Goal: Contribute content: Contribute content

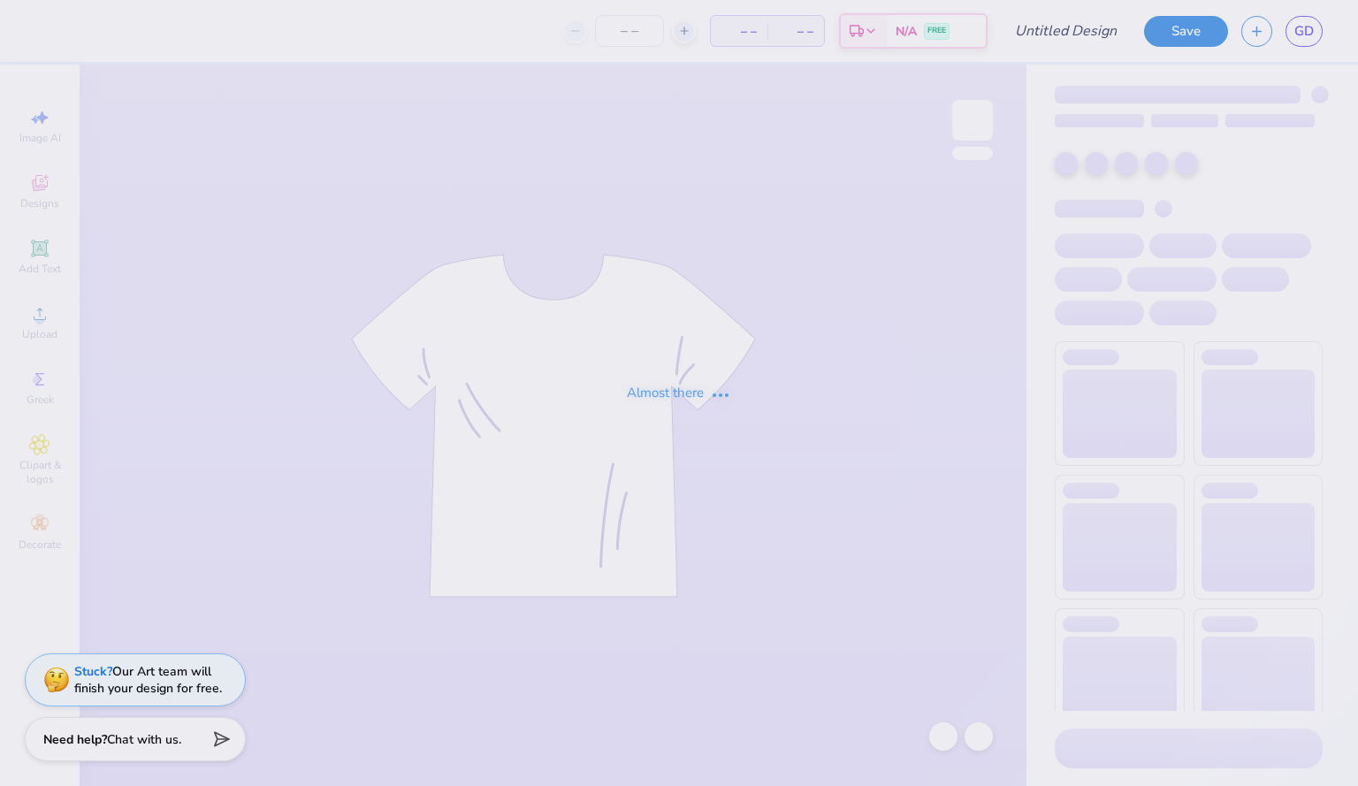
type input "Nationals Tech Fall '25"
type input "24"
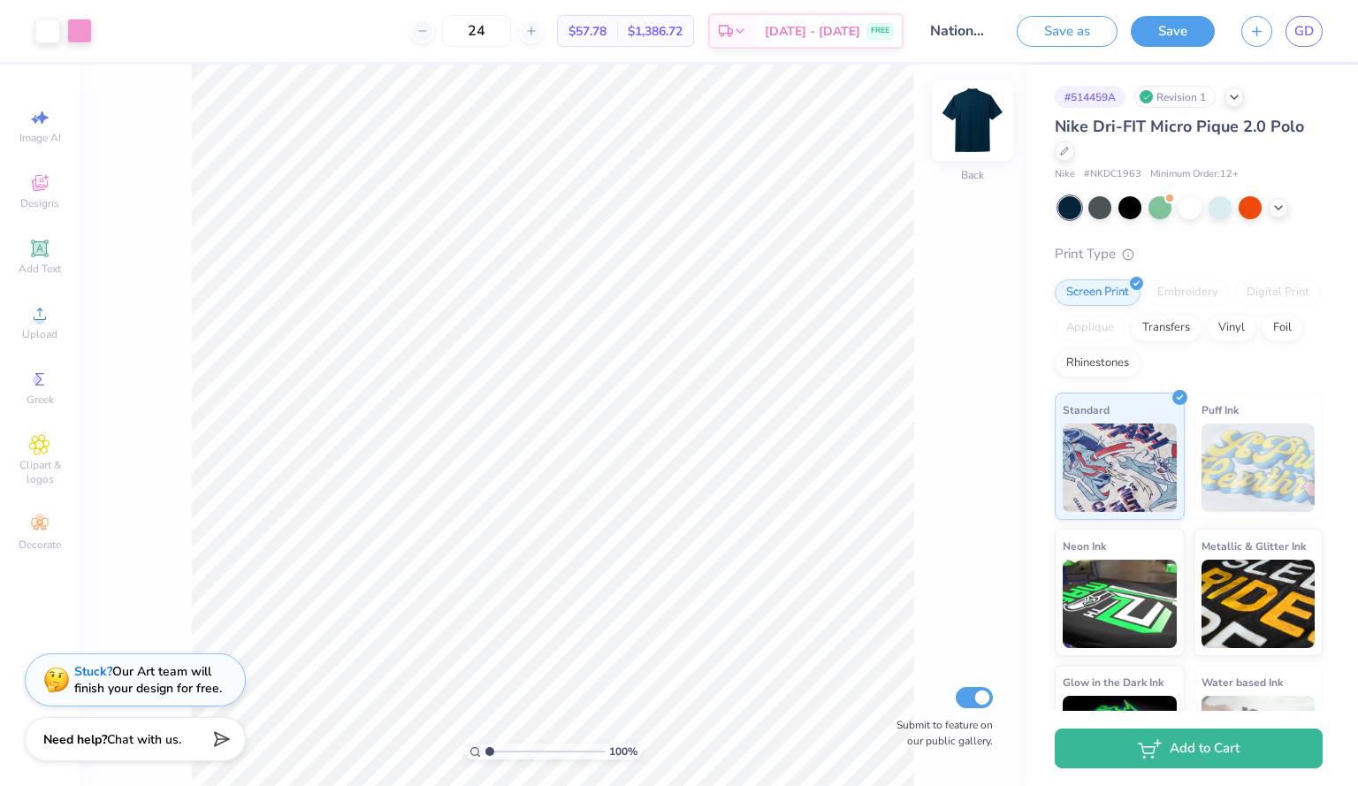
click at [983, 105] on img at bounding box center [972, 120] width 71 height 71
click at [41, 309] on icon at bounding box center [40, 314] width 12 height 12
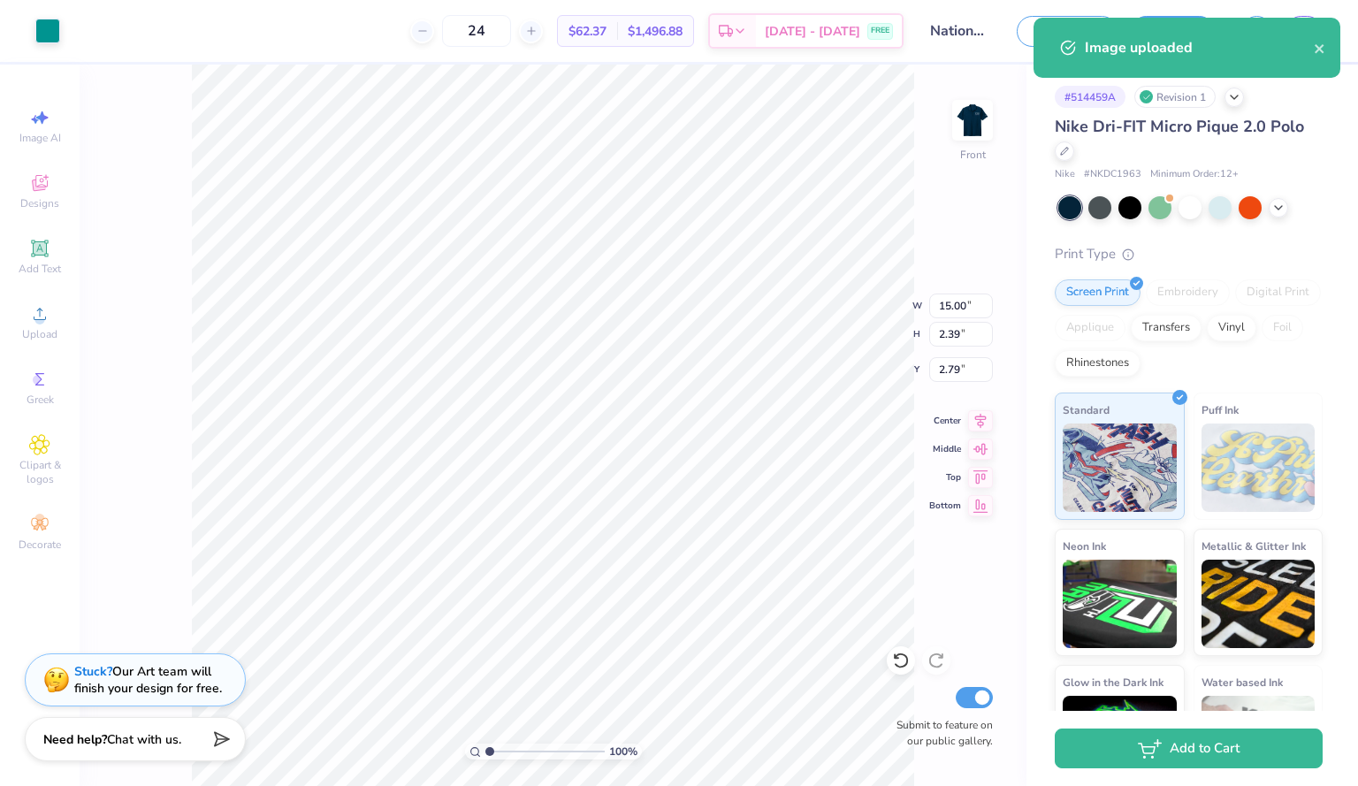
type input "2.79"
click at [42, 36] on div at bounding box center [47, 29] width 25 height 25
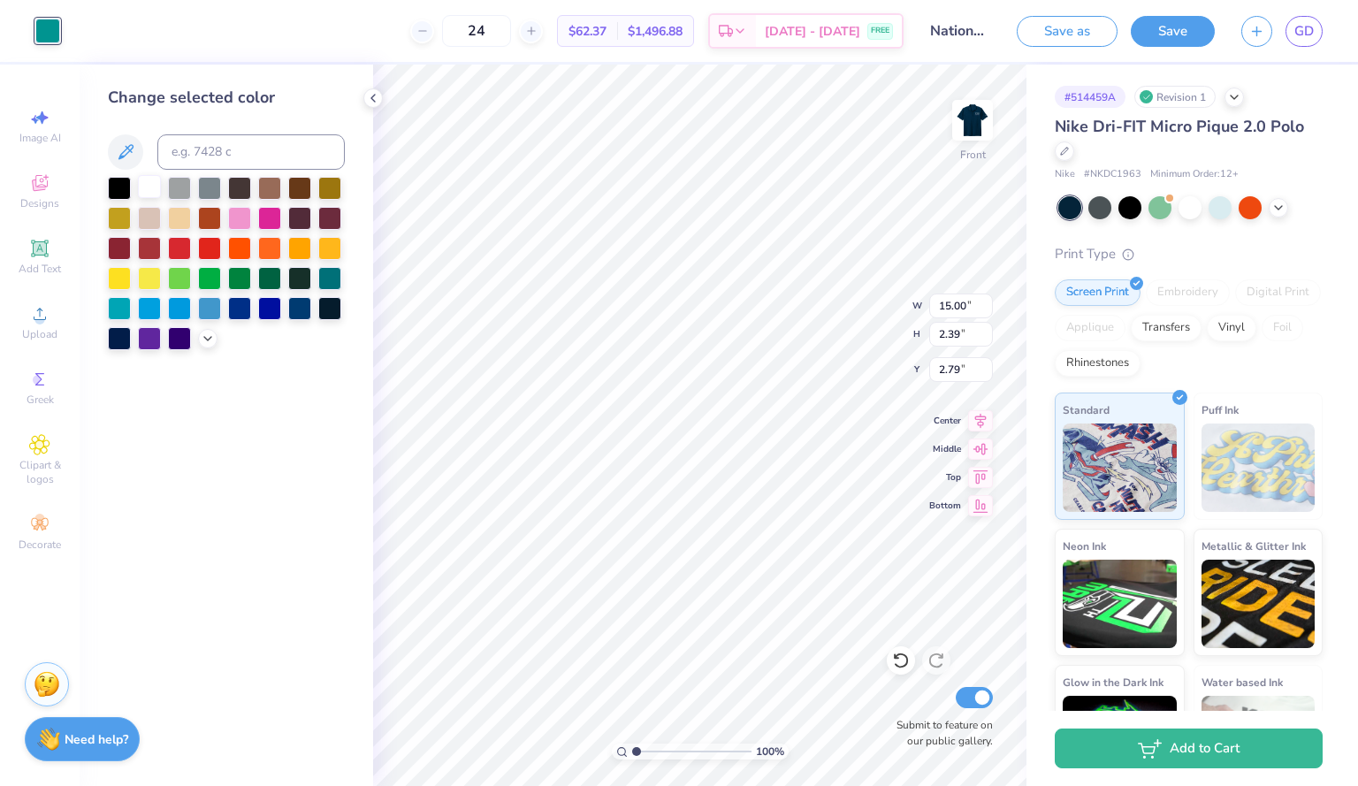
click at [157, 194] on div at bounding box center [149, 186] width 23 height 23
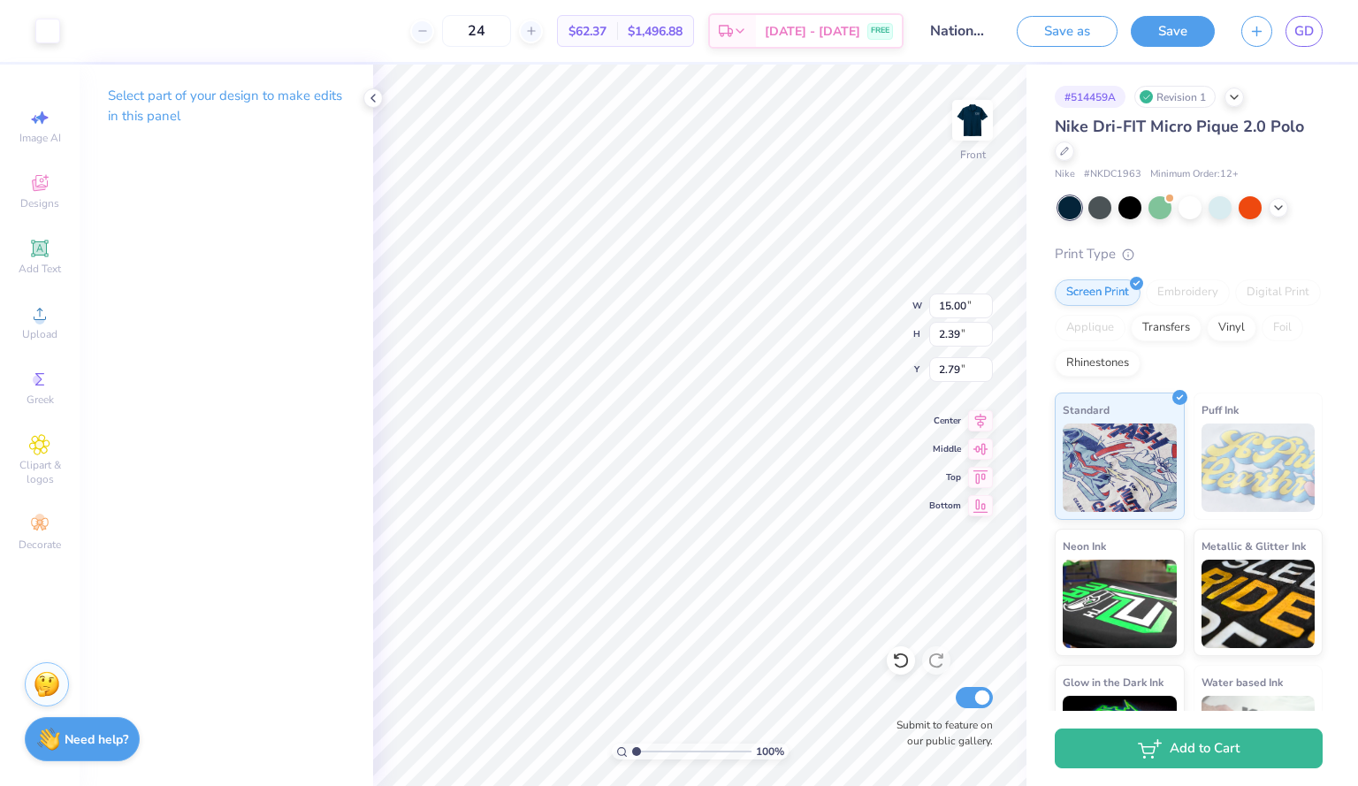
type input "3.21"
type input "0.51"
type input "2.07"
click at [976, 125] on img at bounding box center [972, 120] width 71 height 71
click at [976, 125] on img at bounding box center [972, 120] width 35 height 35
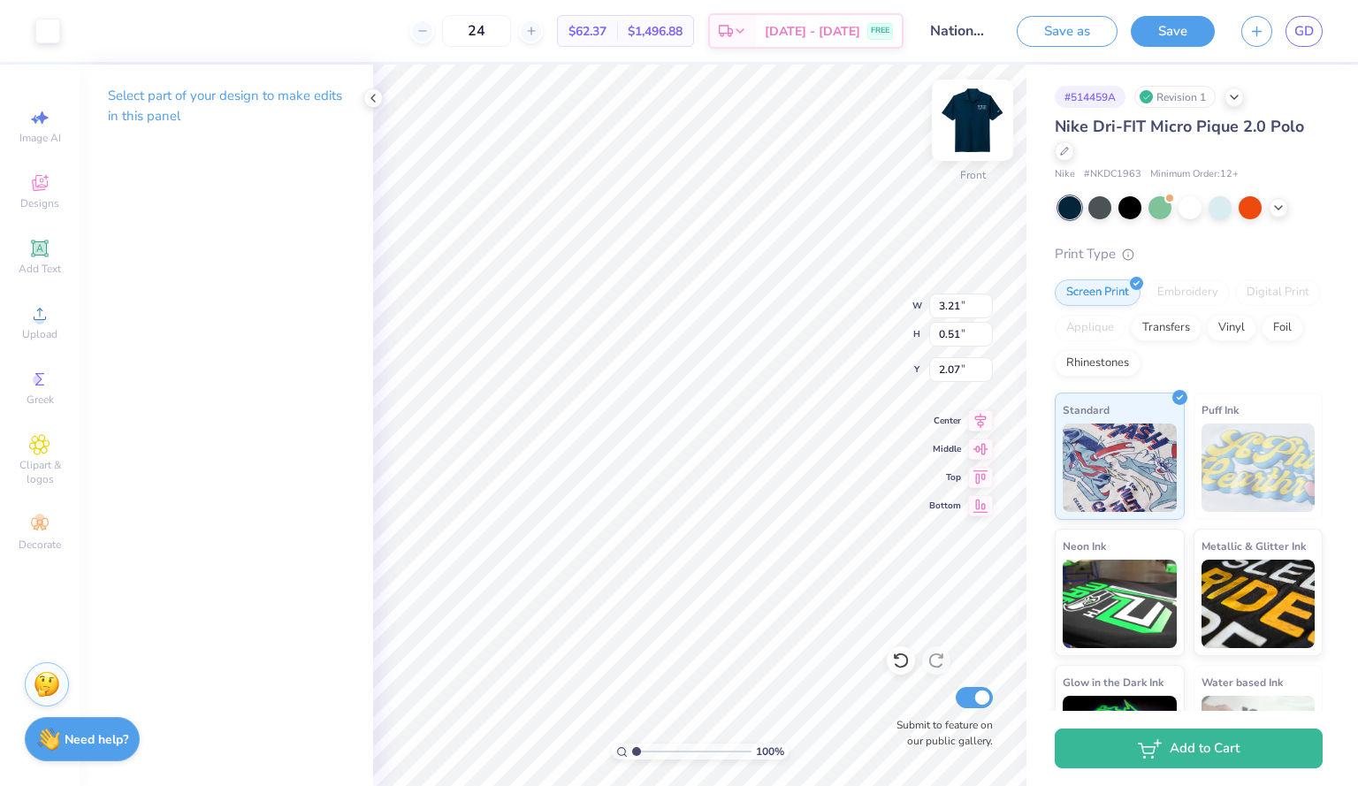
type input "1.93"
click at [977, 124] on img at bounding box center [972, 120] width 71 height 71
click at [974, 125] on img at bounding box center [972, 120] width 71 height 71
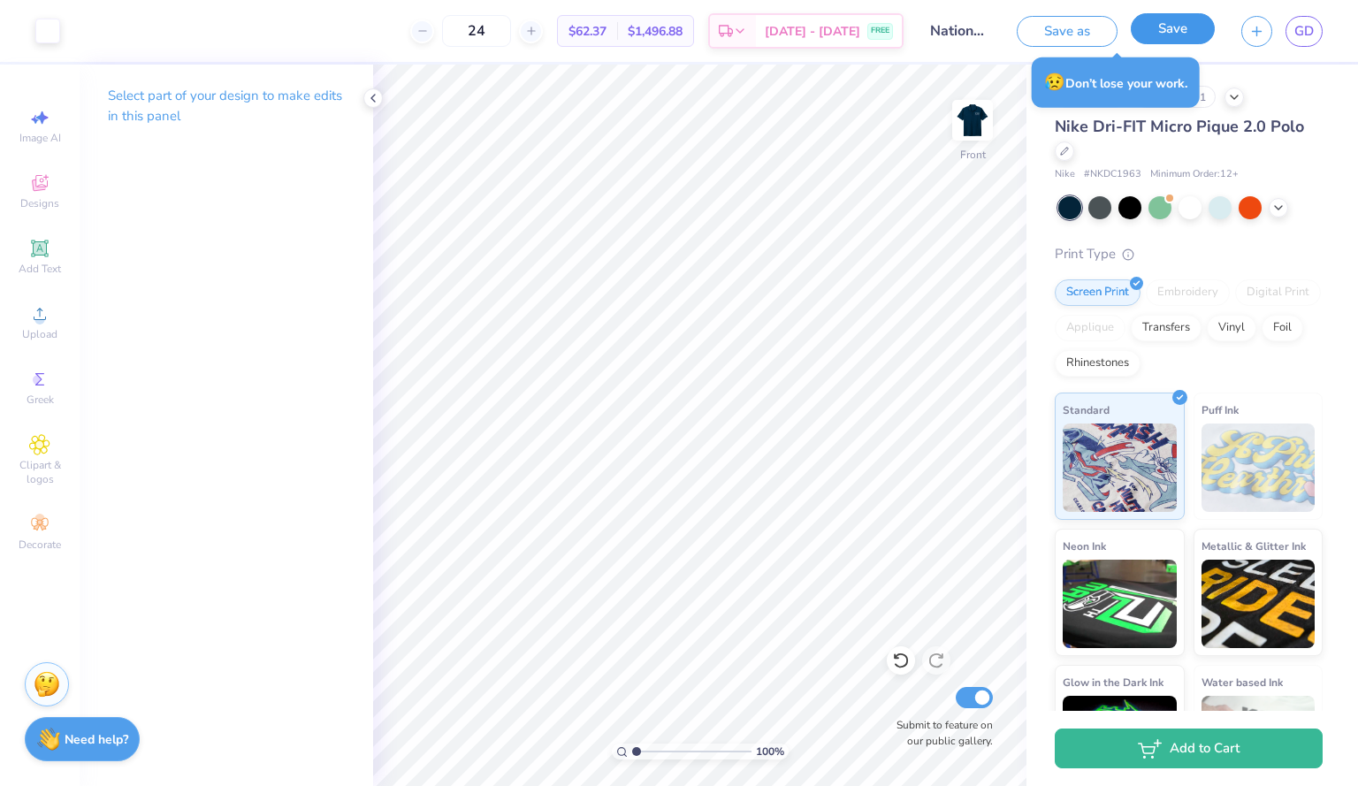
click at [1162, 24] on button "Save" at bounding box center [1173, 28] width 84 height 31
